Goal: Navigation & Orientation: Find specific page/section

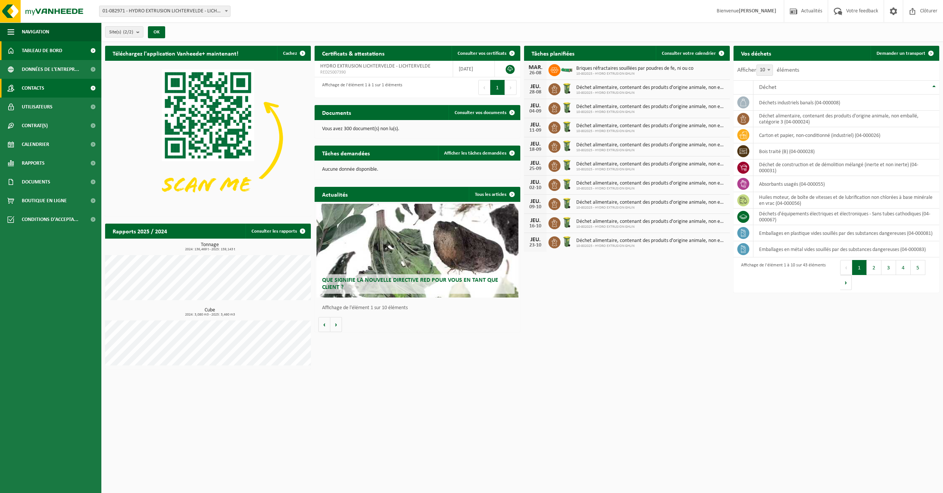
click at [59, 91] on link "Contacts" at bounding box center [50, 88] width 101 height 19
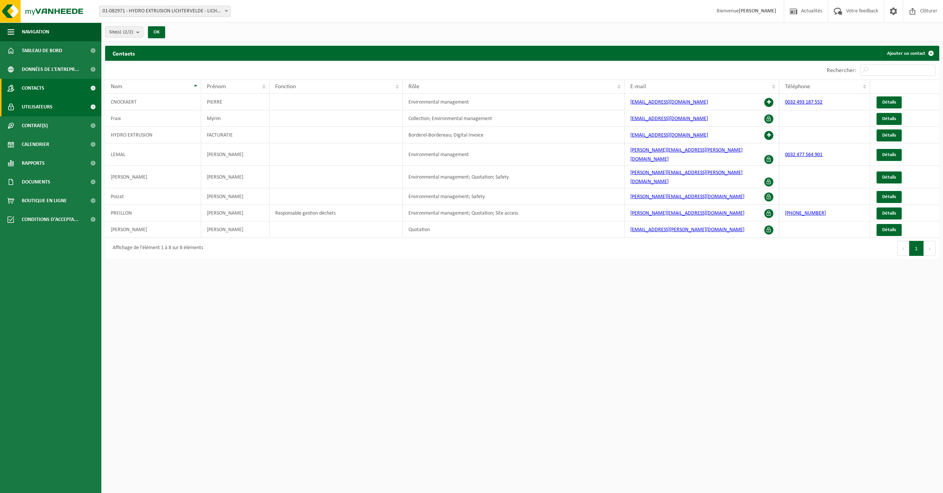
click at [45, 109] on span "Utilisateurs" at bounding box center [37, 107] width 31 height 19
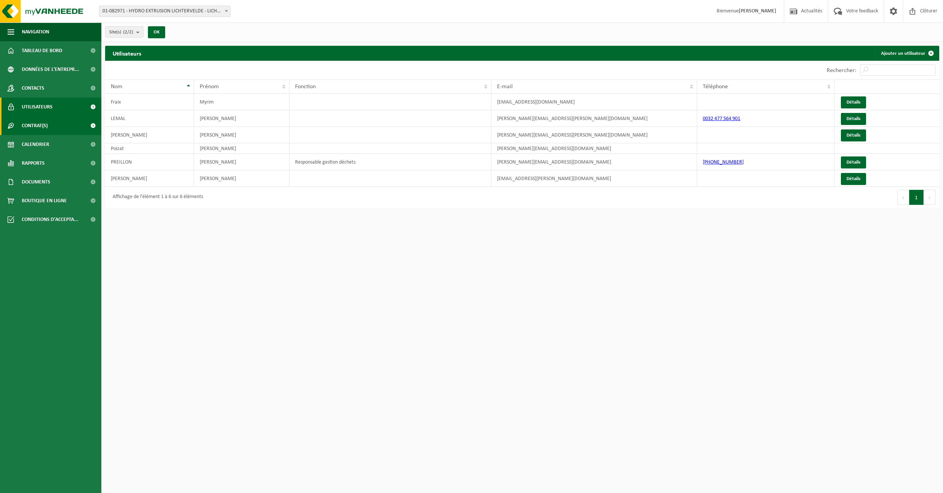
click at [50, 125] on link "Contrat(s)" at bounding box center [50, 125] width 101 height 19
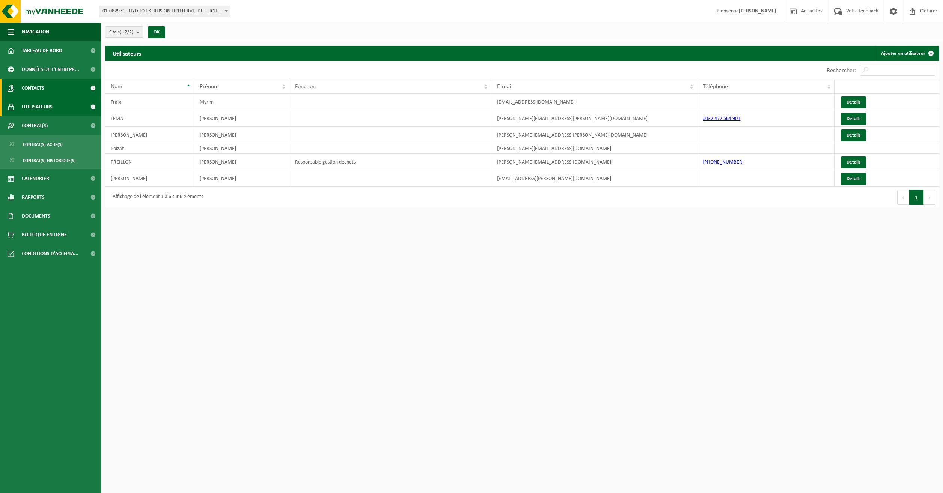
click at [42, 90] on span "Contacts" at bounding box center [33, 88] width 23 height 19
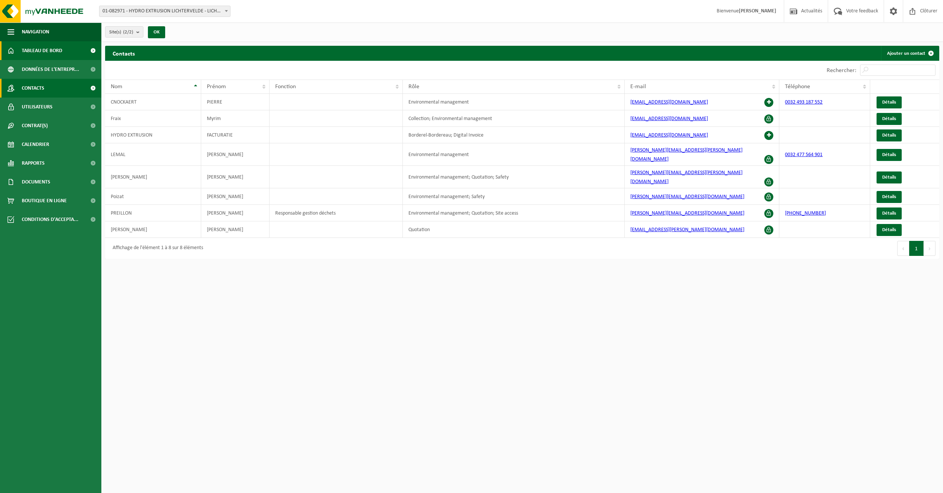
click at [73, 51] on link "Tableau de bord" at bounding box center [50, 50] width 101 height 19
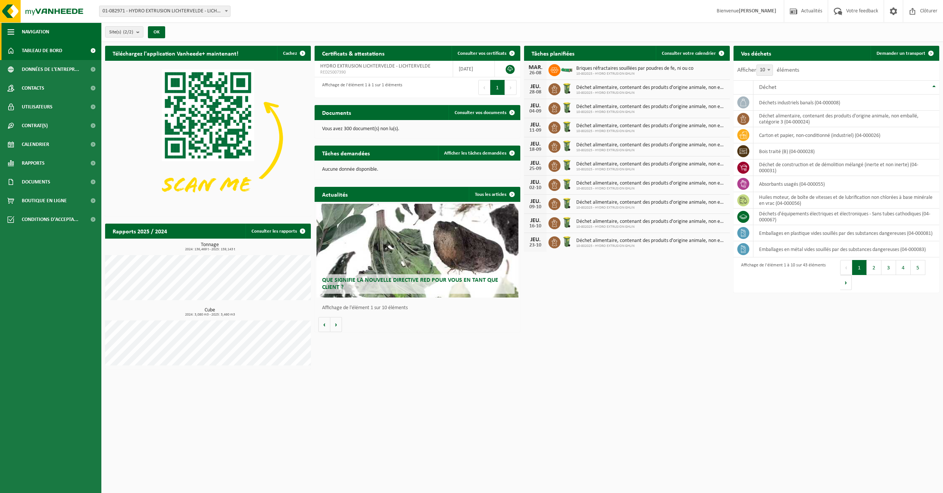
click at [16, 32] on button "Navigation" at bounding box center [50, 32] width 101 height 19
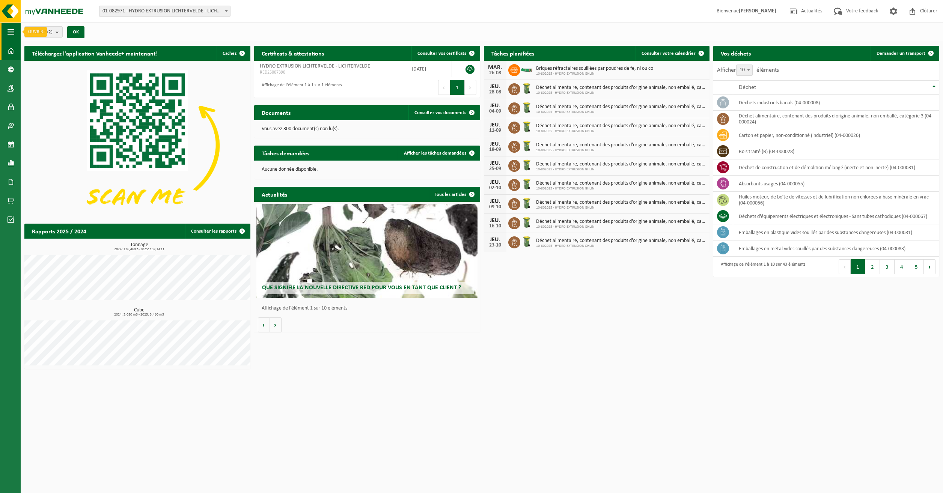
click at [15, 32] on button "Navigation" at bounding box center [10, 32] width 21 height 19
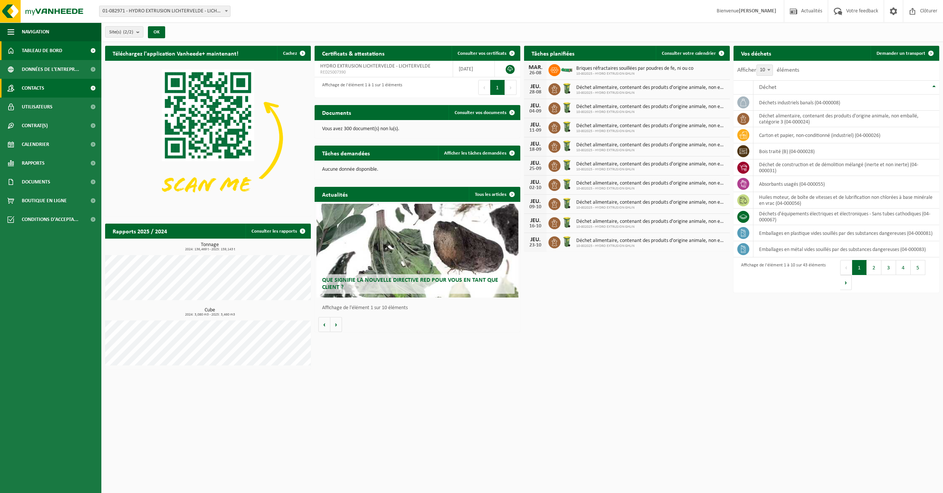
click at [61, 84] on link "Contacts" at bounding box center [50, 88] width 101 height 19
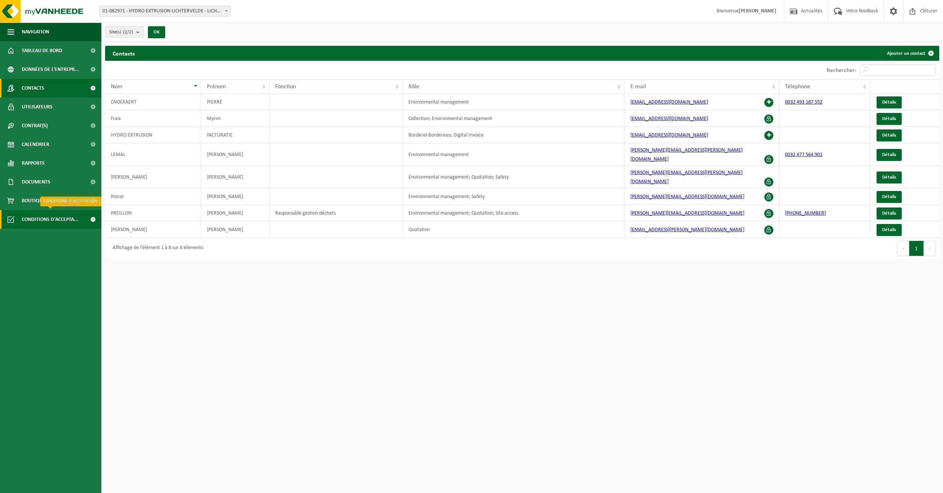
click at [59, 217] on span "Conditions d'accepta..." at bounding box center [50, 219] width 57 height 19
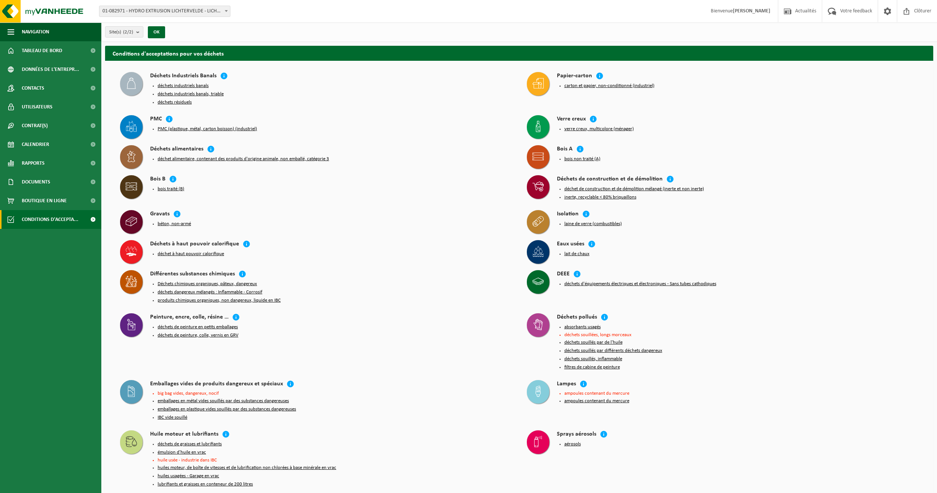
click at [59, 184] on link "Documents" at bounding box center [50, 182] width 101 height 19
click at [58, 232] on span "Boutique en ligne" at bounding box center [44, 235] width 45 height 19
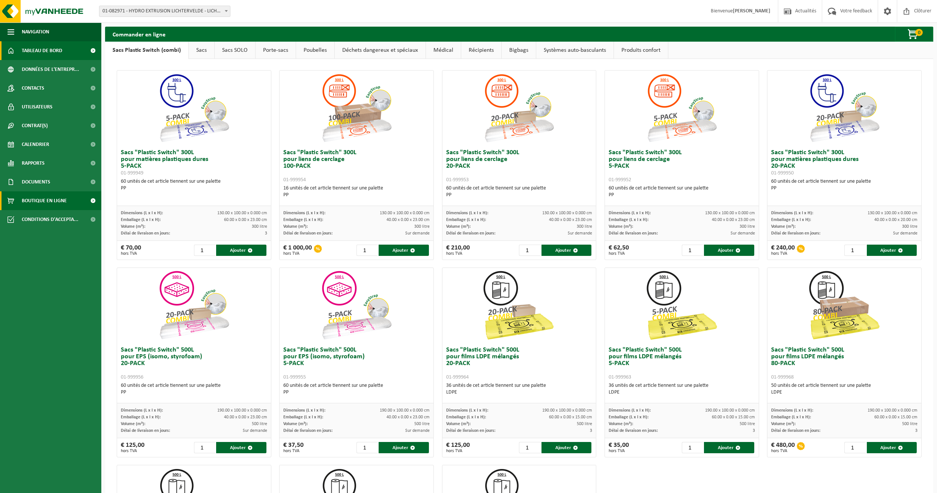
click at [32, 56] on span "Tableau de bord" at bounding box center [42, 50] width 41 height 19
